Goal: Find specific page/section: Find specific page/section

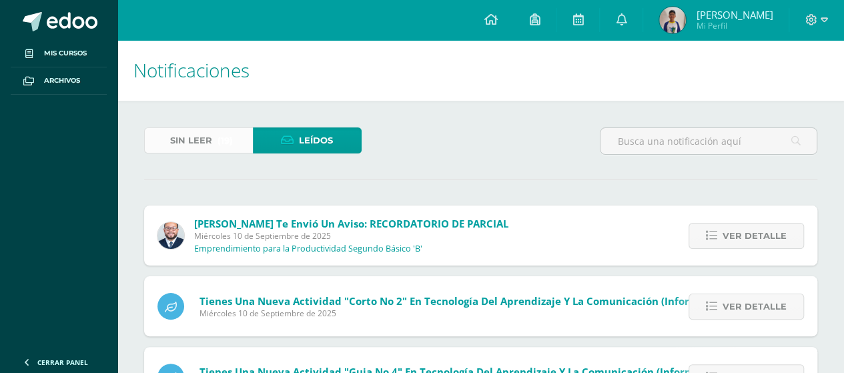
click at [197, 145] on span "Sin leer" at bounding box center [191, 140] width 42 height 25
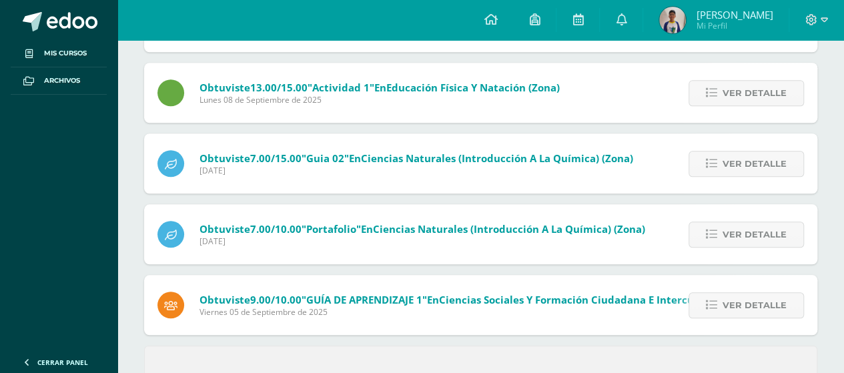
scroll to position [599, 0]
